Goal: Task Accomplishment & Management: Use online tool/utility

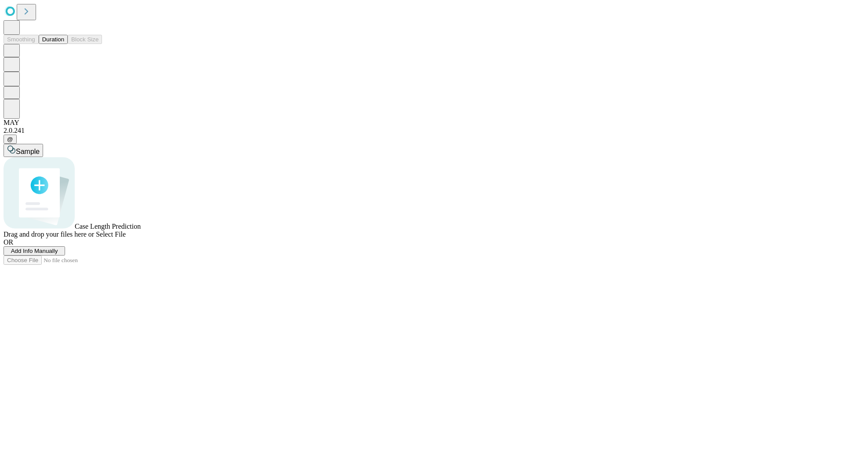
click at [64, 44] on button "Duration" at bounding box center [53, 39] width 29 height 9
click at [58, 254] on span "Add Info Manually" at bounding box center [34, 250] width 47 height 7
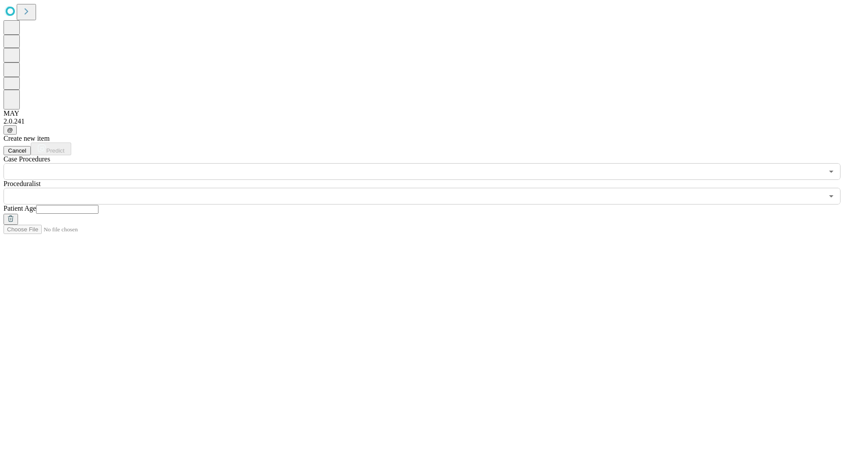
click at [98, 205] on input "text" at bounding box center [67, 209] width 62 height 9
type input "**"
click at [428, 188] on input "text" at bounding box center [414, 196] width 820 height 17
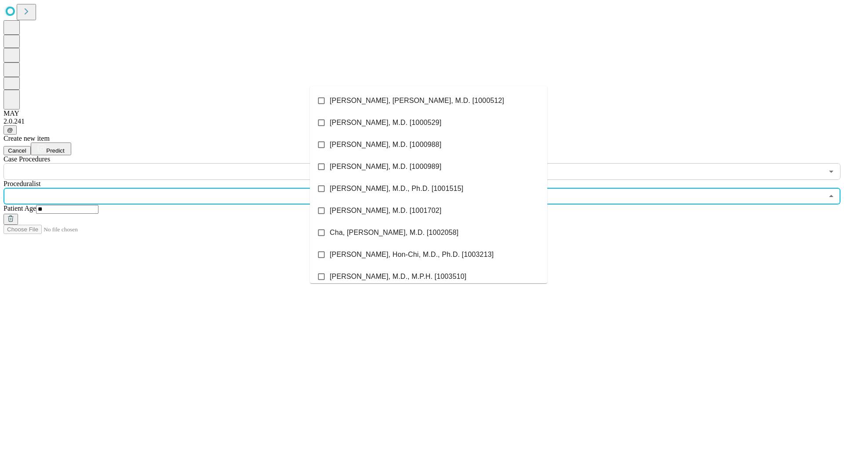
click at [428, 101] on li "[PERSON_NAME], [PERSON_NAME], M.D. [1000512]" at bounding box center [428, 101] width 237 height 22
